Goal: Task Accomplishment & Management: Use online tool/utility

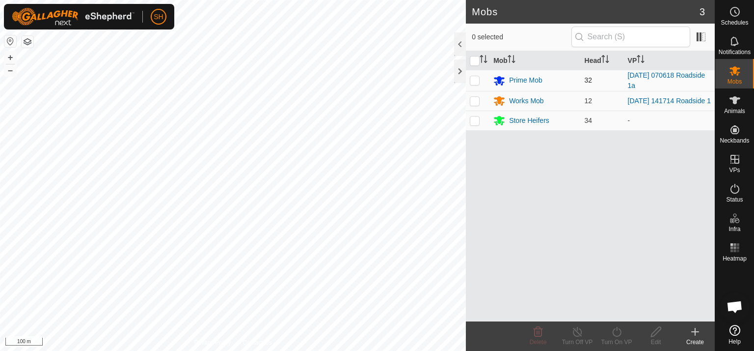
click at [475, 81] on p-checkbox at bounding box center [475, 80] width 10 height 8
checkbox input "true"
click at [618, 334] on icon at bounding box center [617, 332] width 12 height 12
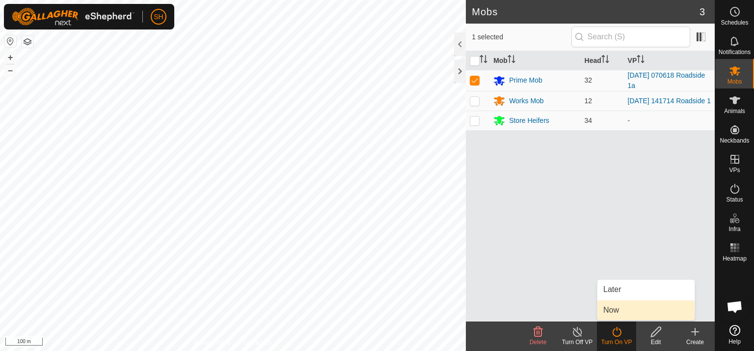
click at [625, 306] on link "Now" at bounding box center [646, 310] width 97 height 20
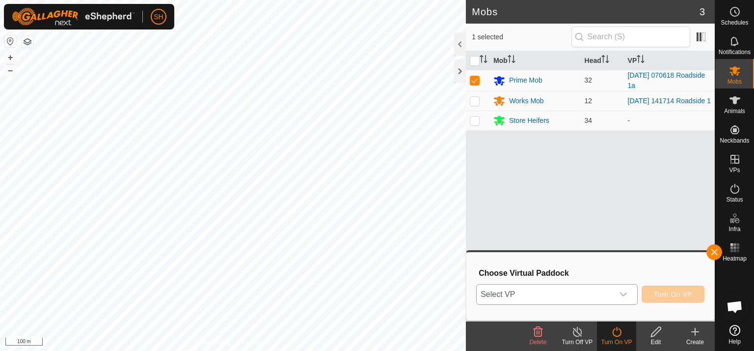
click at [627, 293] on icon "dropdown trigger" at bounding box center [623, 294] width 7 height 4
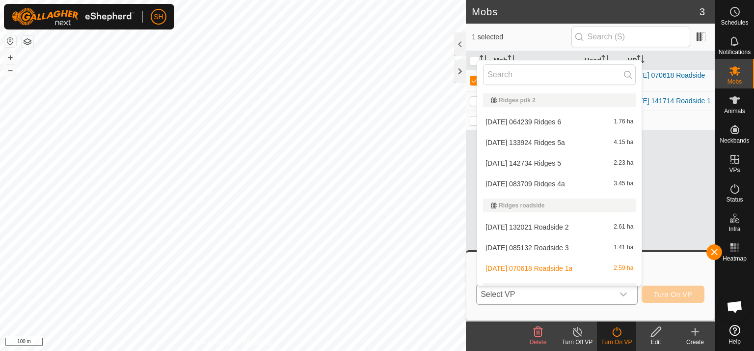
scroll to position [456, 0]
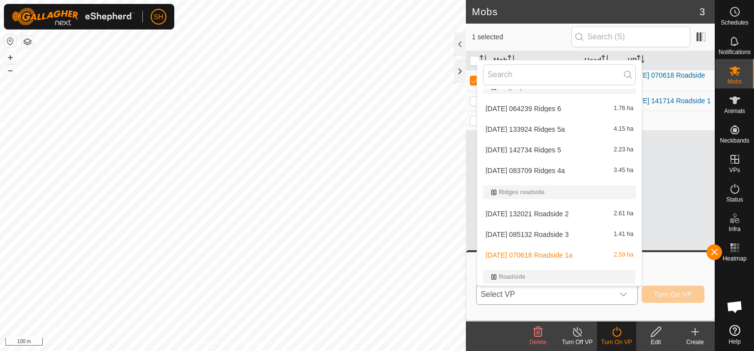
click at [567, 209] on li "[DATE] 132021 Roadside 2 2.61 ha" at bounding box center [559, 214] width 165 height 20
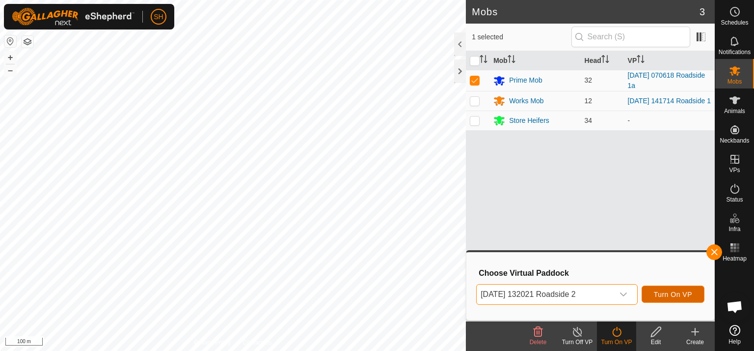
click at [678, 292] on span "Turn On VP" at bounding box center [673, 294] width 38 height 8
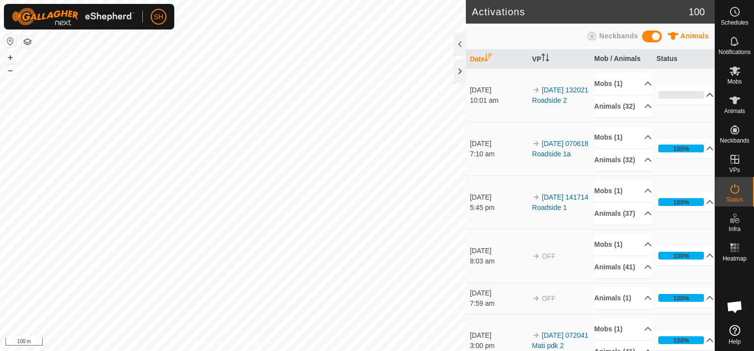
click at [696, 98] on p-accordion-header "0%" at bounding box center [685, 95] width 57 height 20
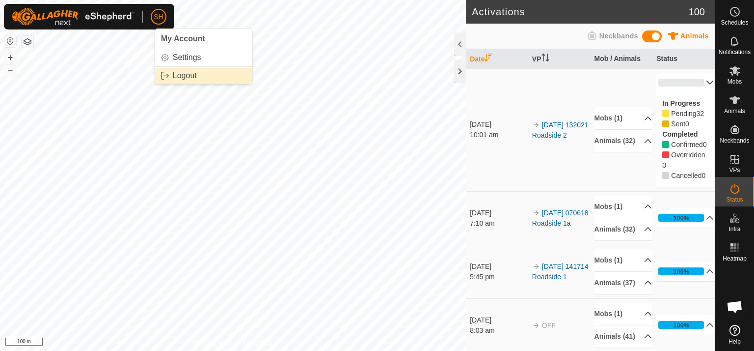
click at [178, 75] on link "Logout" at bounding box center [203, 76] width 97 height 16
